Goal: Task Accomplishment & Management: Manage account settings

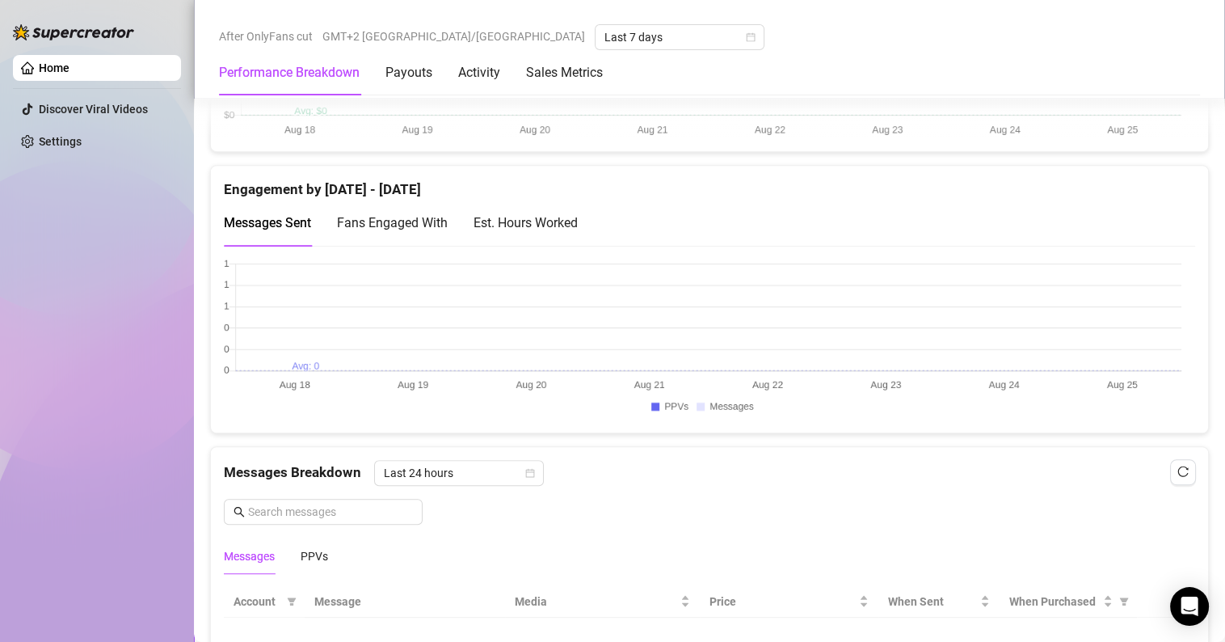
scroll to position [1043, 0]
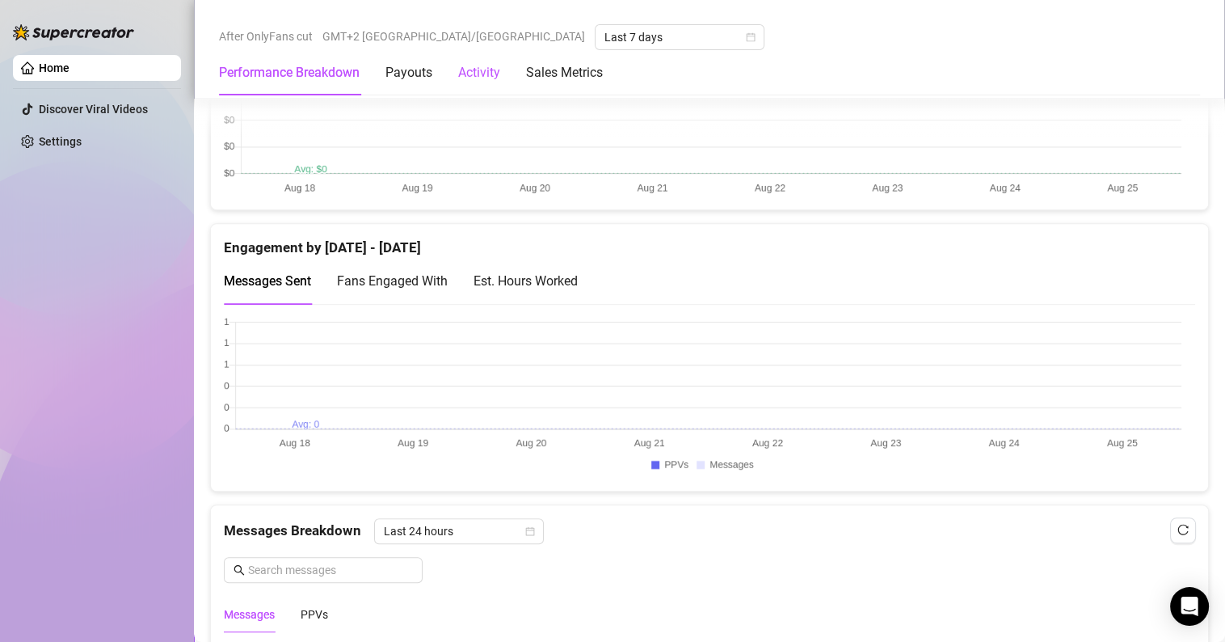
click at [470, 79] on div "Activity" at bounding box center [479, 72] width 42 height 19
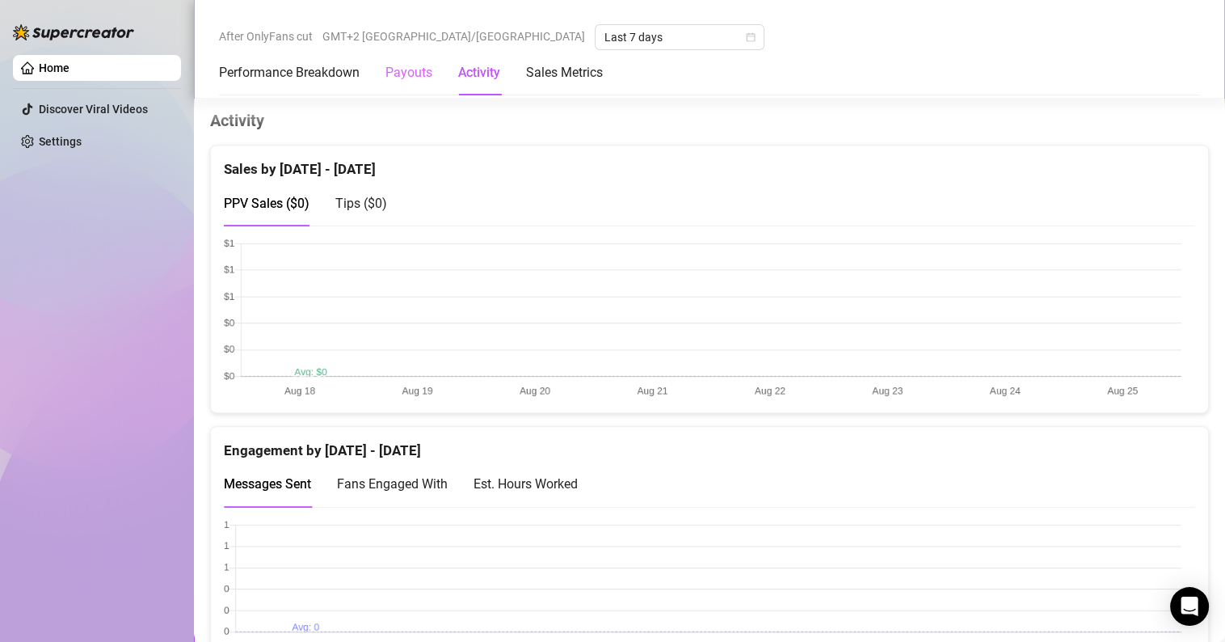
click at [403, 85] on div "Payouts" at bounding box center [409, 72] width 47 height 45
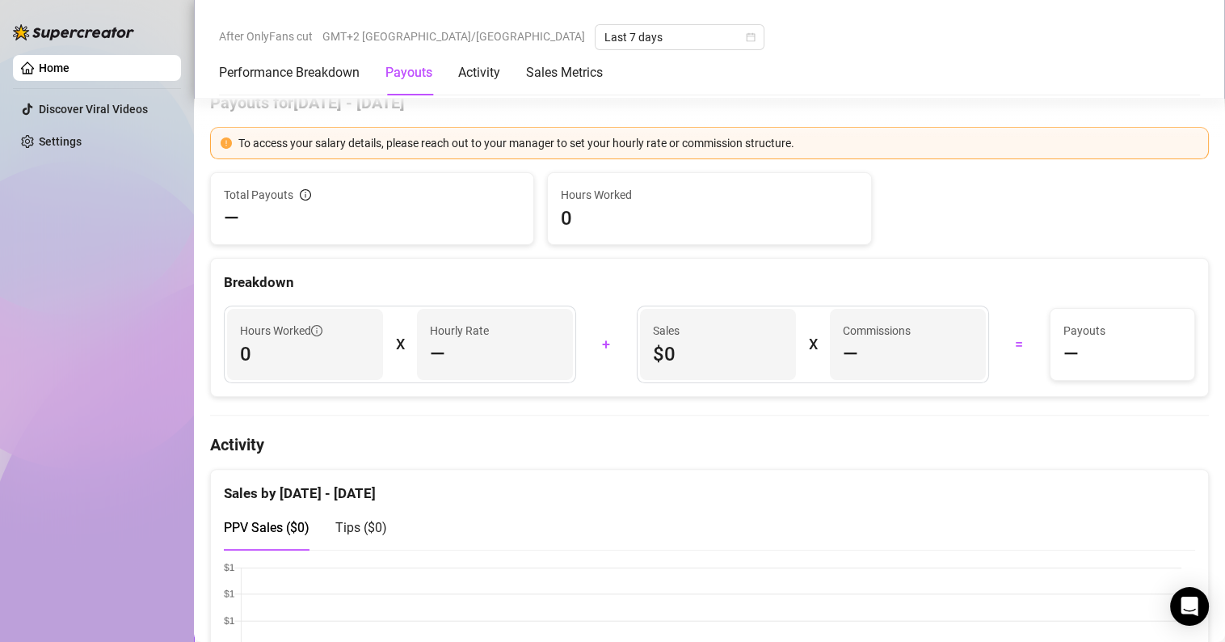
scroll to position [499, 0]
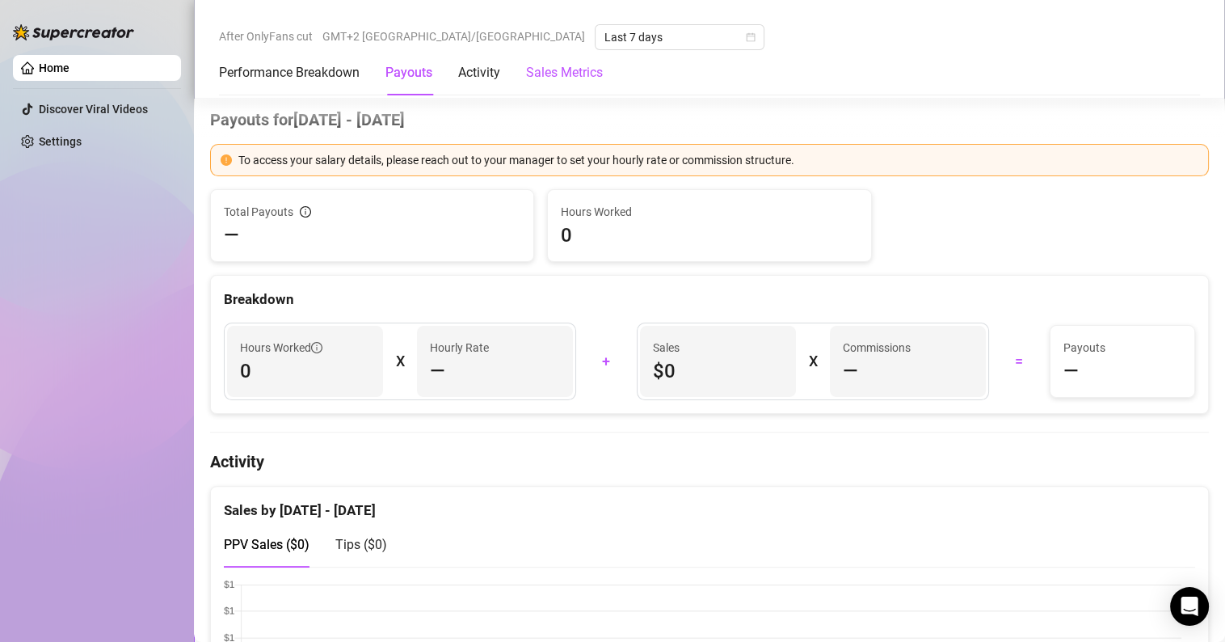
click at [563, 70] on Metrics "Sales Metrics" at bounding box center [564, 72] width 77 height 19
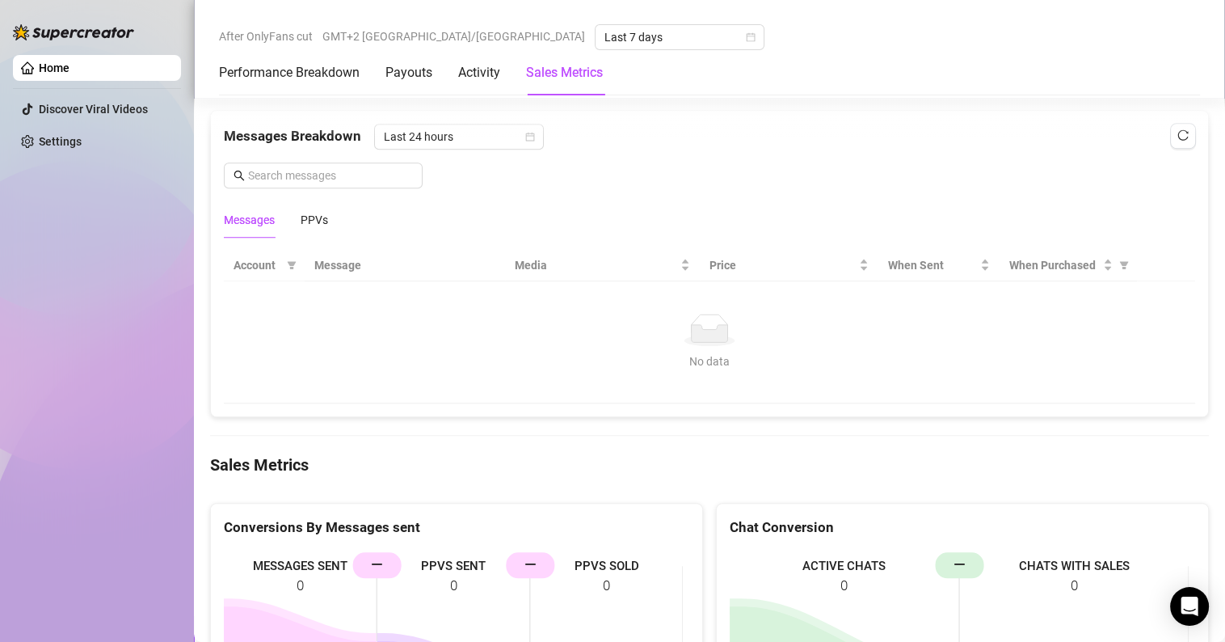
scroll to position [1780, 0]
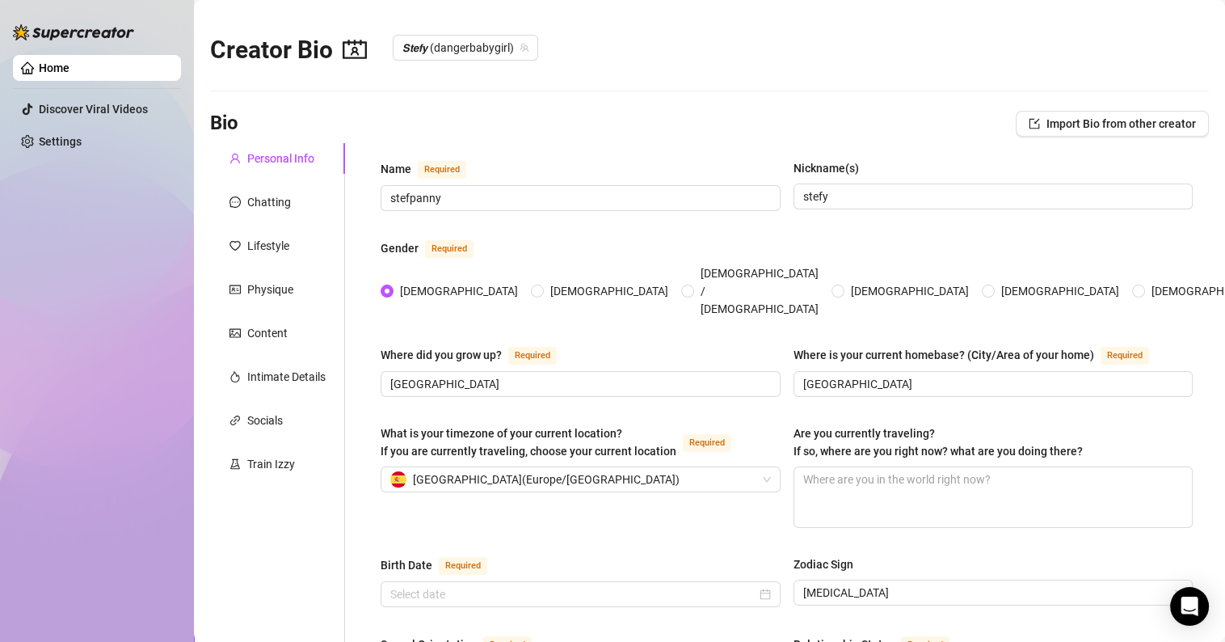
radio input "true"
type input "[DATE]"
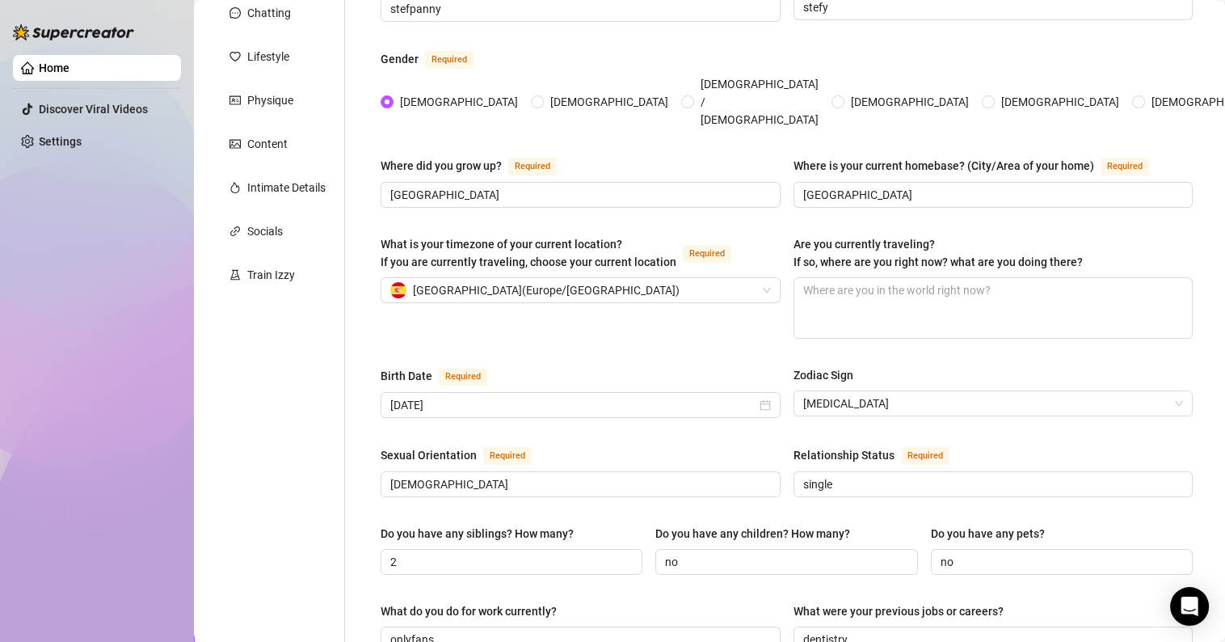
scroll to position [8, 0]
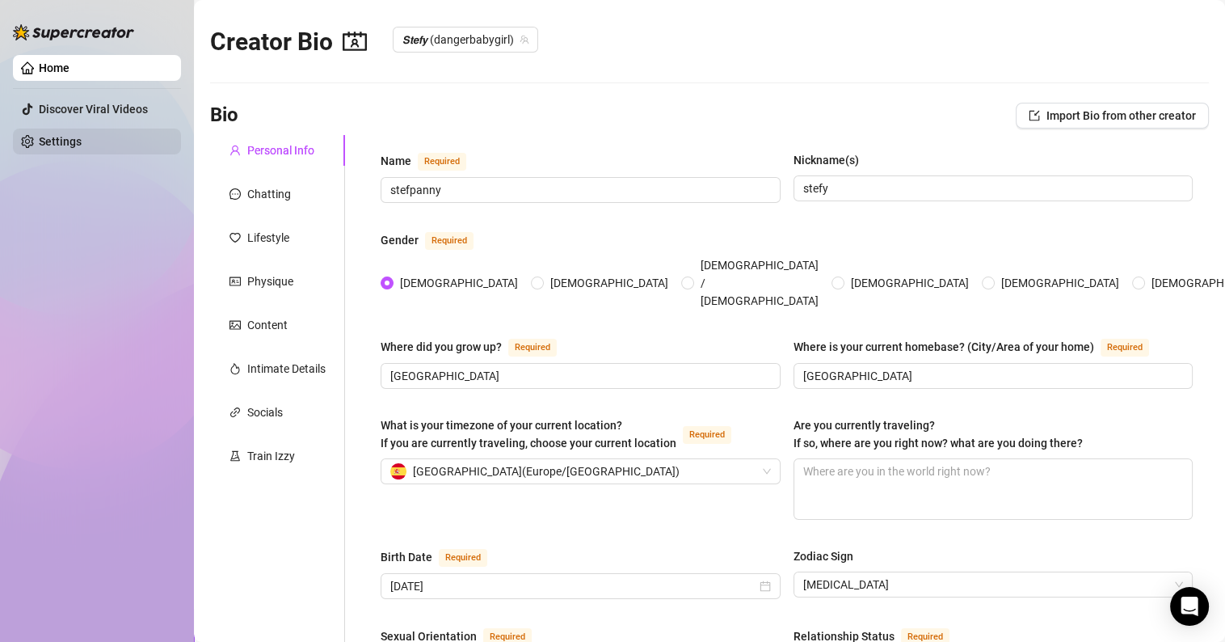
click at [71, 141] on link "Settings" at bounding box center [60, 141] width 43 height 13
